Goal: Task Accomplishment & Management: Complete application form

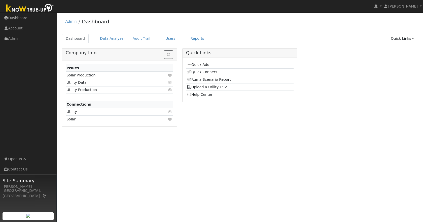
click at [201, 66] on link "Quick Add" at bounding box center [198, 65] width 22 height 4
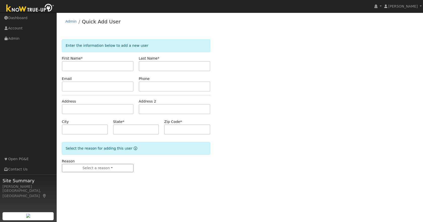
click at [86, 66] on input "text" at bounding box center [97, 66] width 71 height 10
type input "[PERSON_NAME]"
type input "Ferracci"
type input "[EMAIL_ADDRESS]net"
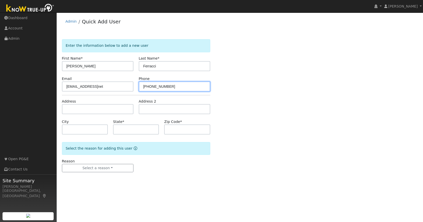
type input "408-429-9747"
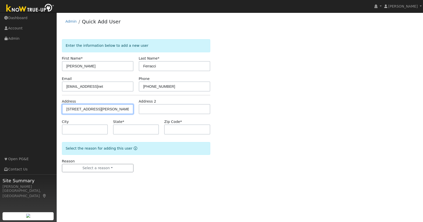
type input "19315 Hess Avenue"
type input "Sonora"
type input "CA"
type input "95370"
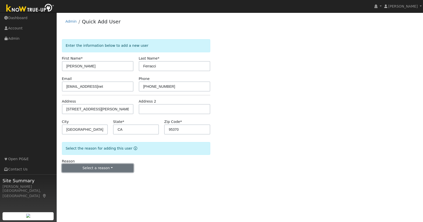
click at [101, 167] on button "Select a reason" at bounding box center [97, 168] width 71 height 9
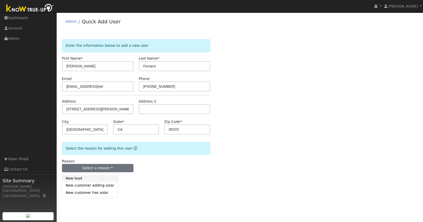
click at [80, 179] on link "New lead" at bounding box center [90, 178] width 56 height 7
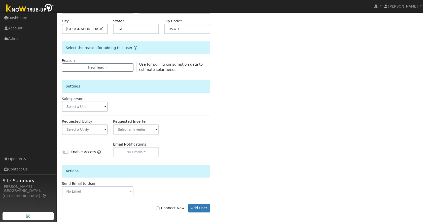
scroll to position [104, 0]
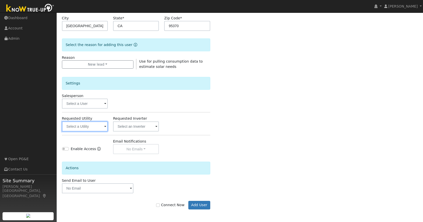
click at [76, 128] on input "text" at bounding box center [85, 127] width 46 height 10
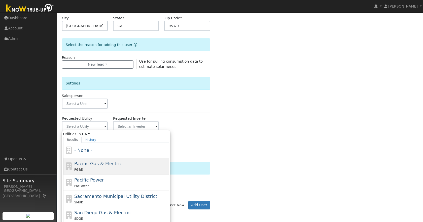
click at [125, 167] on div "Pacific Gas & Electric PG&E" at bounding box center [120, 166] width 93 height 12
type input "Pacific Gas & Electric"
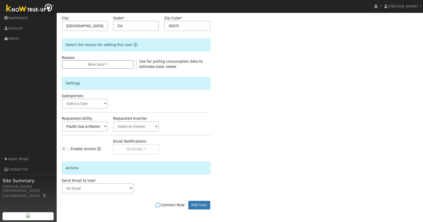
click at [160, 206] on input "Connect Now" at bounding box center [158, 206] width 4 height 4
checkbox input "true"
click at [202, 204] on button "Add User" at bounding box center [199, 205] width 22 height 9
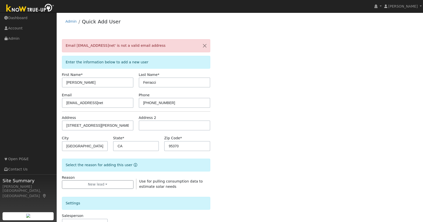
scroll to position [0, 0]
click at [98, 103] on input "tferracci@sbcglobalnet" at bounding box center [97, 103] width 71 height 10
click at [205, 45] on button "button" at bounding box center [204, 46] width 11 height 12
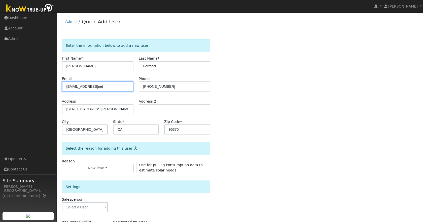
click at [98, 86] on input "tferracci@sbcglobalnet" at bounding box center [97, 87] width 71 height 10
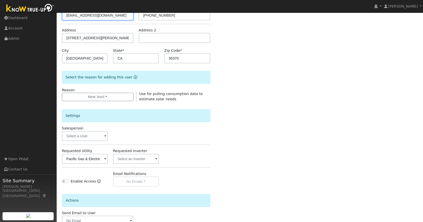
scroll to position [104, 0]
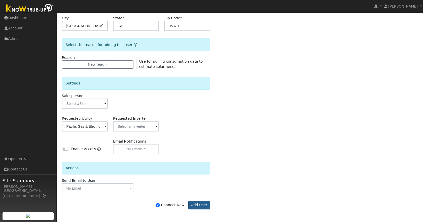
type input "tferracci@sbcglobal.net"
click at [199, 204] on button "Add User" at bounding box center [199, 205] width 22 height 9
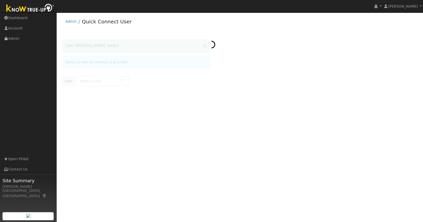
type input "Teresa Ferracci"
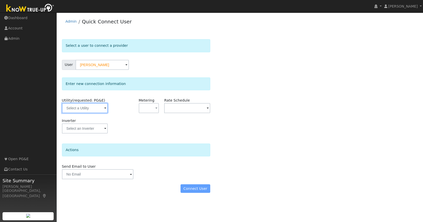
click at [81, 106] on input "text" at bounding box center [85, 108] width 46 height 10
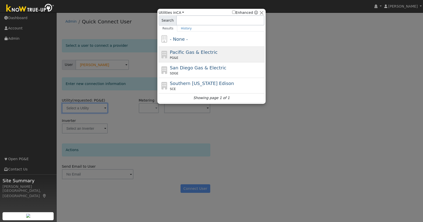
click at [217, 58] on div "PG&E" at bounding box center [216, 58] width 93 height 5
type input "PG&E"
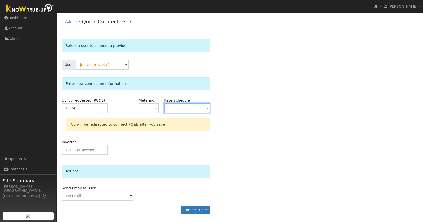
click at [189, 109] on input "text" at bounding box center [187, 108] width 46 height 10
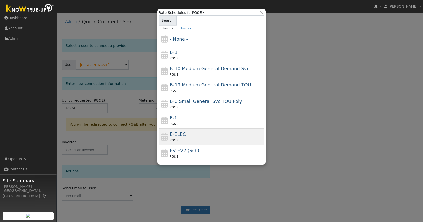
click at [186, 132] on div "E-ELEC PG&E" at bounding box center [216, 137] width 93 height 12
type input "E-ELEC"
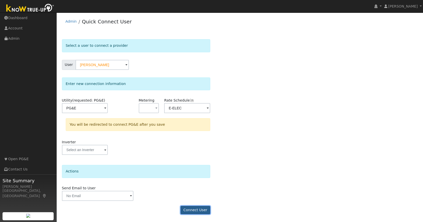
click at [190, 210] on button "Connect User" at bounding box center [195, 210] width 30 height 9
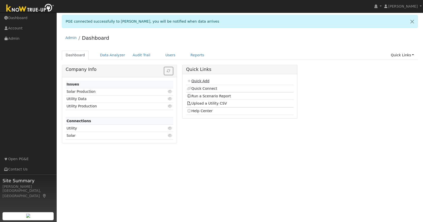
click at [198, 81] on link "Quick Add" at bounding box center [198, 81] width 22 height 4
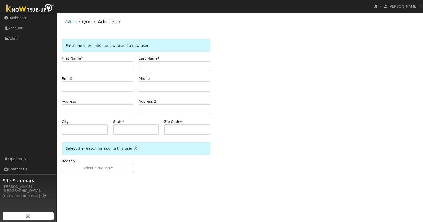
click at [72, 65] on input "text" at bounding box center [97, 66] width 71 height 10
click at [16, 39] on link "Admin" at bounding box center [28, 38] width 57 height 10
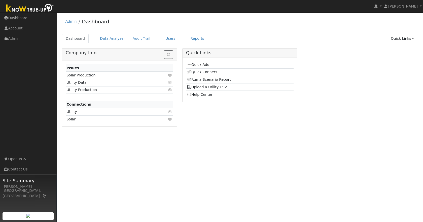
click at [199, 80] on link "Run a Scenario Report" at bounding box center [209, 80] width 44 height 4
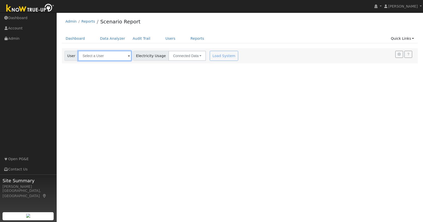
click at [97, 55] on input "text" at bounding box center [104, 56] width 53 height 10
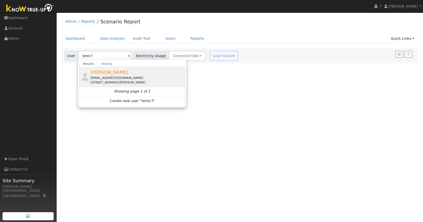
click at [121, 77] on div "[EMAIL_ADDRESS][DOMAIN_NAME]" at bounding box center [136, 78] width 93 height 5
type input "[PERSON_NAME]"
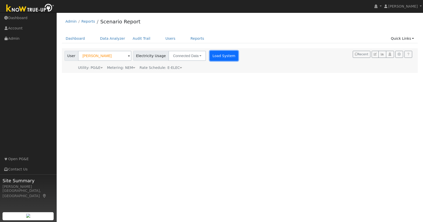
click at [215, 56] on button "Load System" at bounding box center [224, 56] width 29 height 10
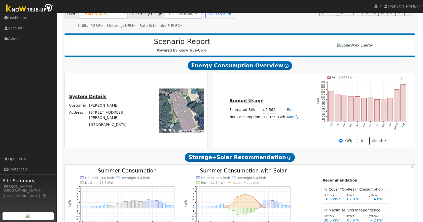
scroll to position [45, 0]
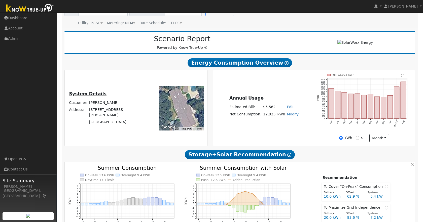
drag, startPoint x: 353, startPoint y: 127, endPoint x: 355, endPoint y: 120, distance: 7.5
click at [353, 126] on icon "Pull 12,925 kWh Sep Oct Nov Dec Jan Feb Mar Apr May Jun [DATE] Aug 0 100 200 30…" at bounding box center [364, 104] width 95 height 60
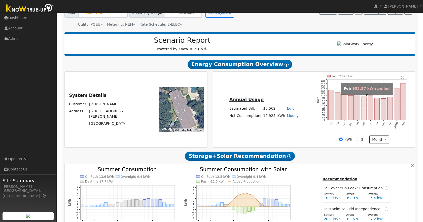
scroll to position [41, 0]
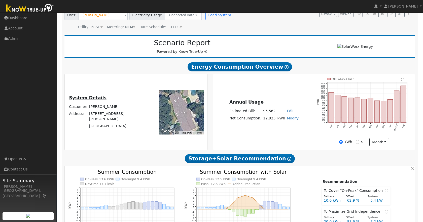
drag, startPoint x: 372, startPoint y: 134, endPoint x: 370, endPoint y: 130, distance: 4.3
click at [372, 134] on icon "Pull 12,925 kWh Sep Oct Nov Dec Jan Feb Mar Apr May Jun [DATE] Aug 0 100 200 30…" at bounding box center [364, 108] width 95 height 60
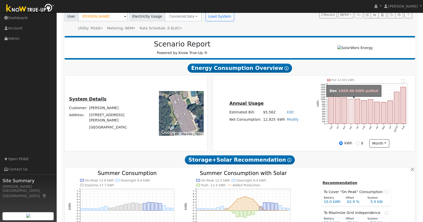
scroll to position [38, 0]
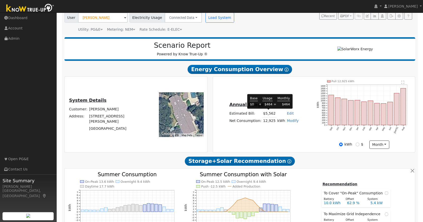
click at [268, 113] on td "$5,562" at bounding box center [269, 113] width 14 height 7
